Goal: Find specific page/section: Find specific page/section

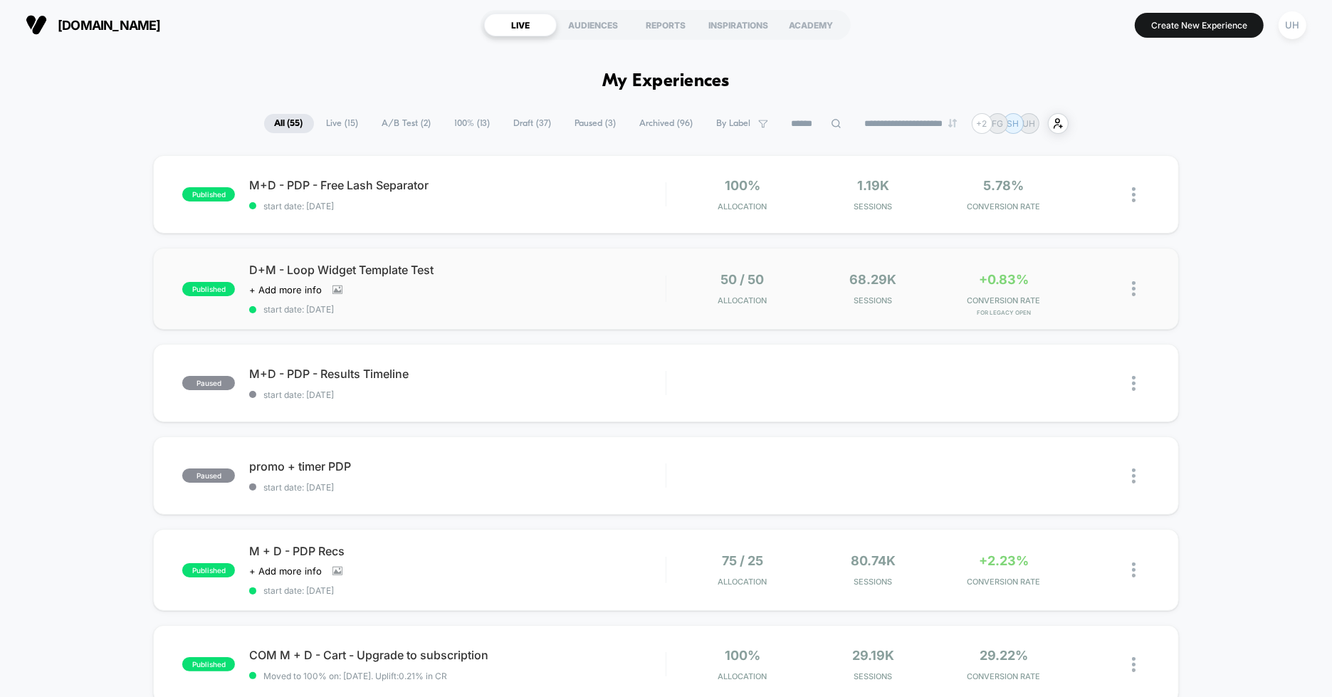
click at [559, 316] on div "published D+M - Loop Widget Template Test Click to view images Click to edit ex…" at bounding box center [666, 289] width 1026 height 82
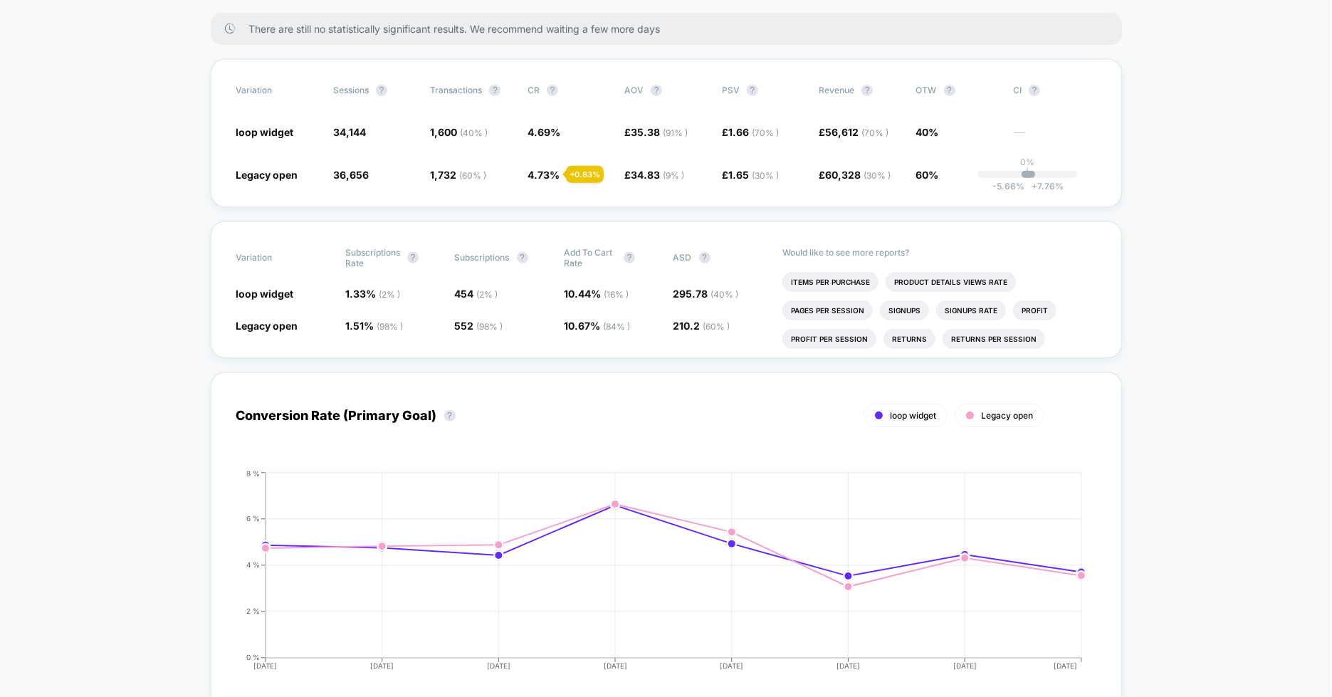
scroll to position [136, 0]
